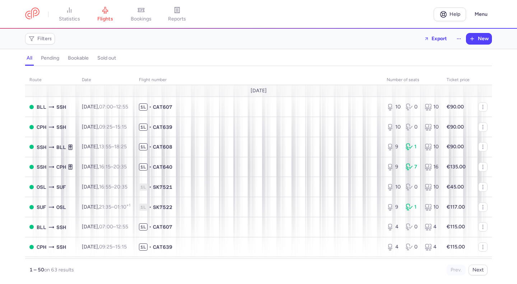
click at [148, 10] on link "bookings" at bounding box center [141, 14] width 36 height 16
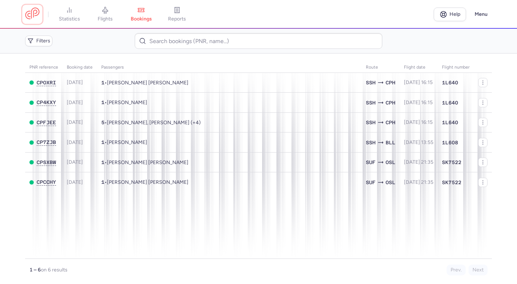
click at [30, 16] on link at bounding box center [32, 14] width 14 height 13
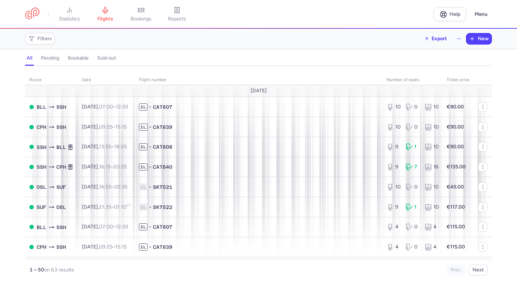
click at [105, 21] on span "flights" at bounding box center [105, 19] width 16 height 6
click at [42, 19] on nav "statistics flights bookings reports" at bounding box center [229, 14] width 409 height 16
click at [35, 15] on link at bounding box center [32, 14] width 14 height 13
